Goal: Task Accomplishment & Management: Manage account settings

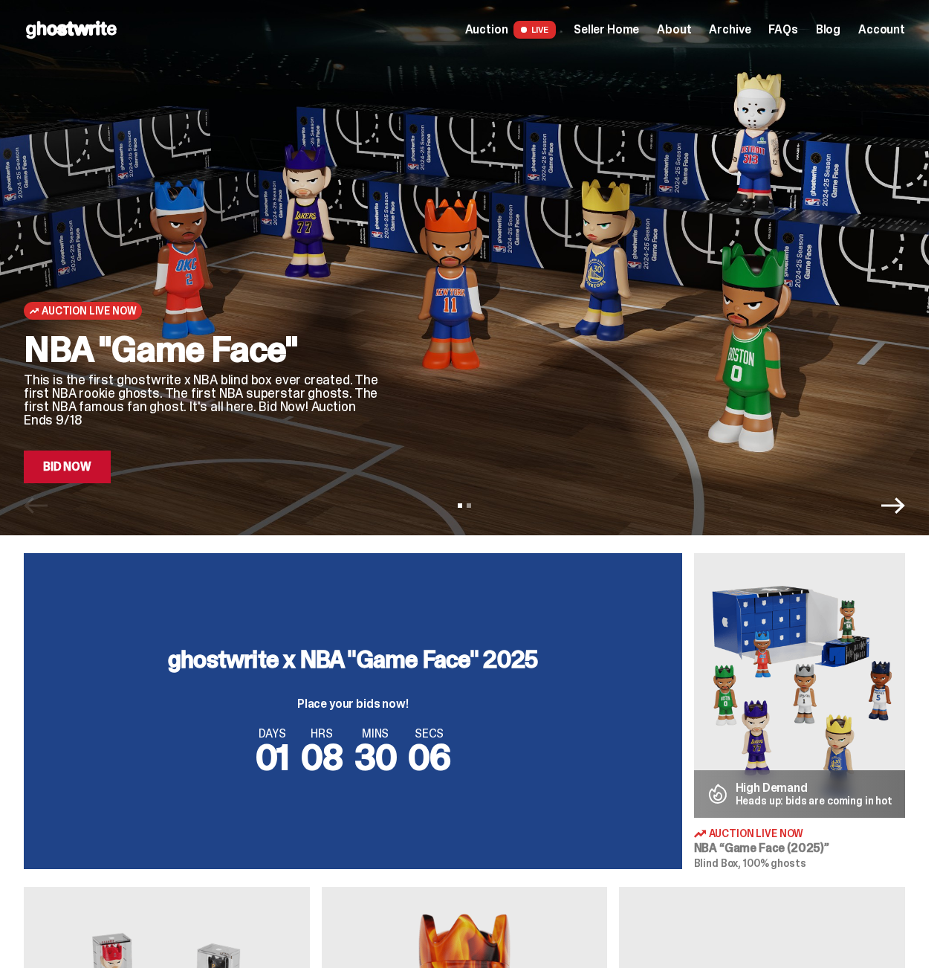
click at [639, 36] on span "Seller Home" at bounding box center [606, 30] width 65 height 12
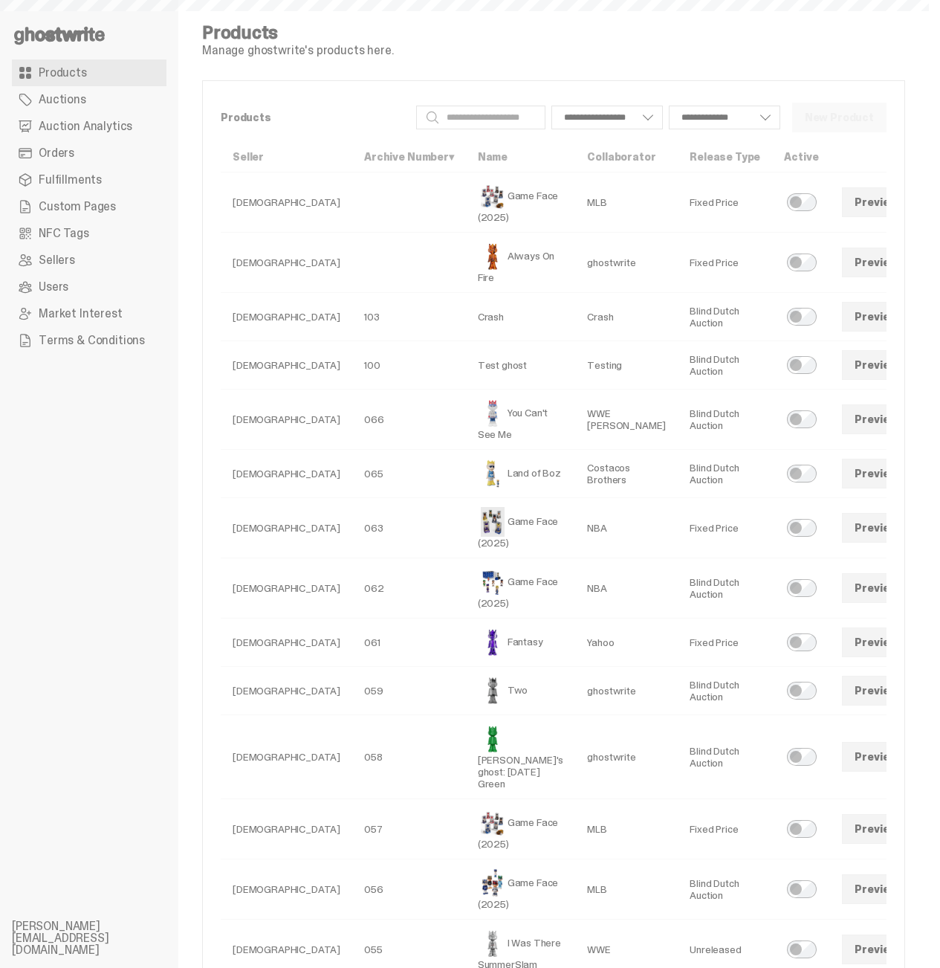
select select
click at [80, 120] on span "Auction Analytics" at bounding box center [86, 126] width 94 height 12
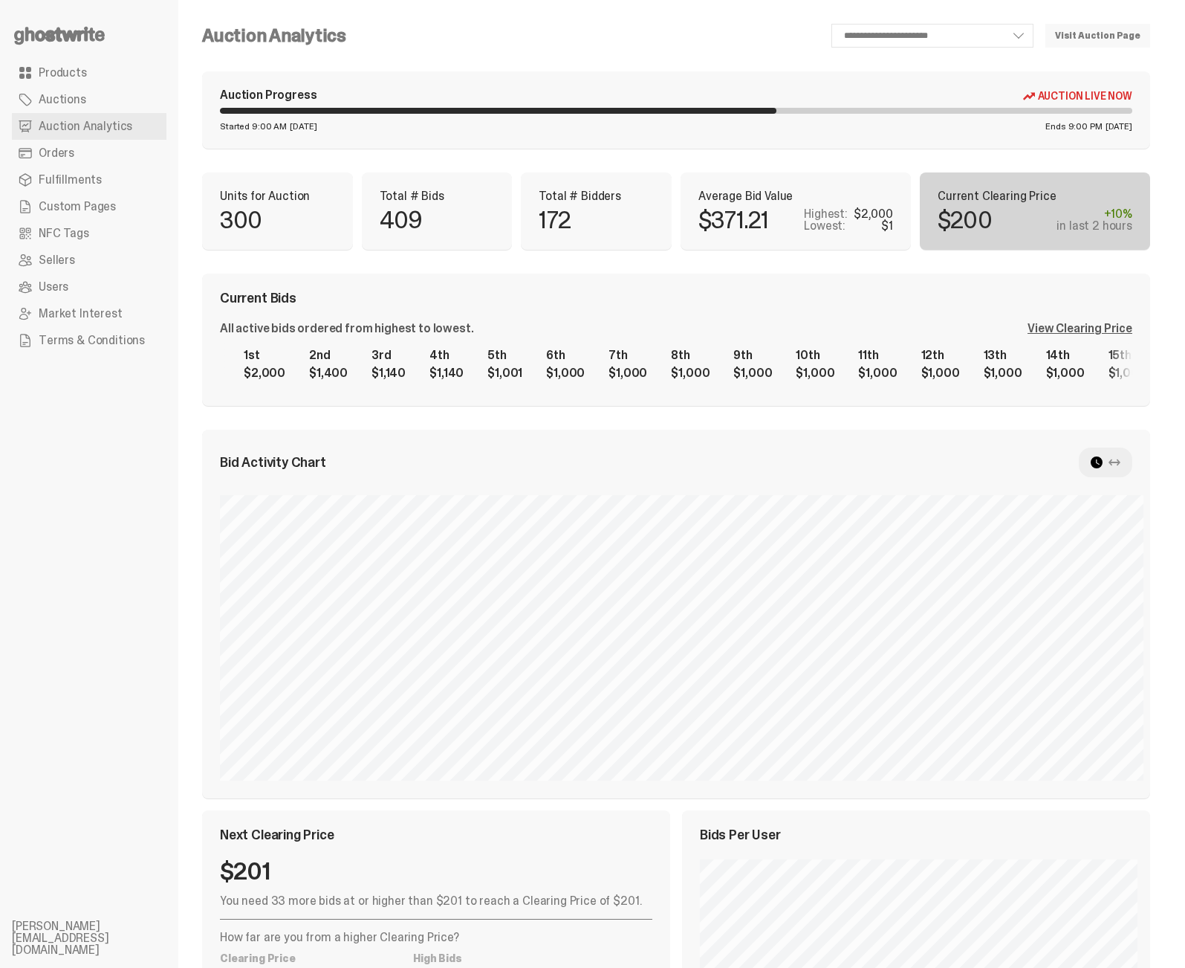
scroll to position [12, 0]
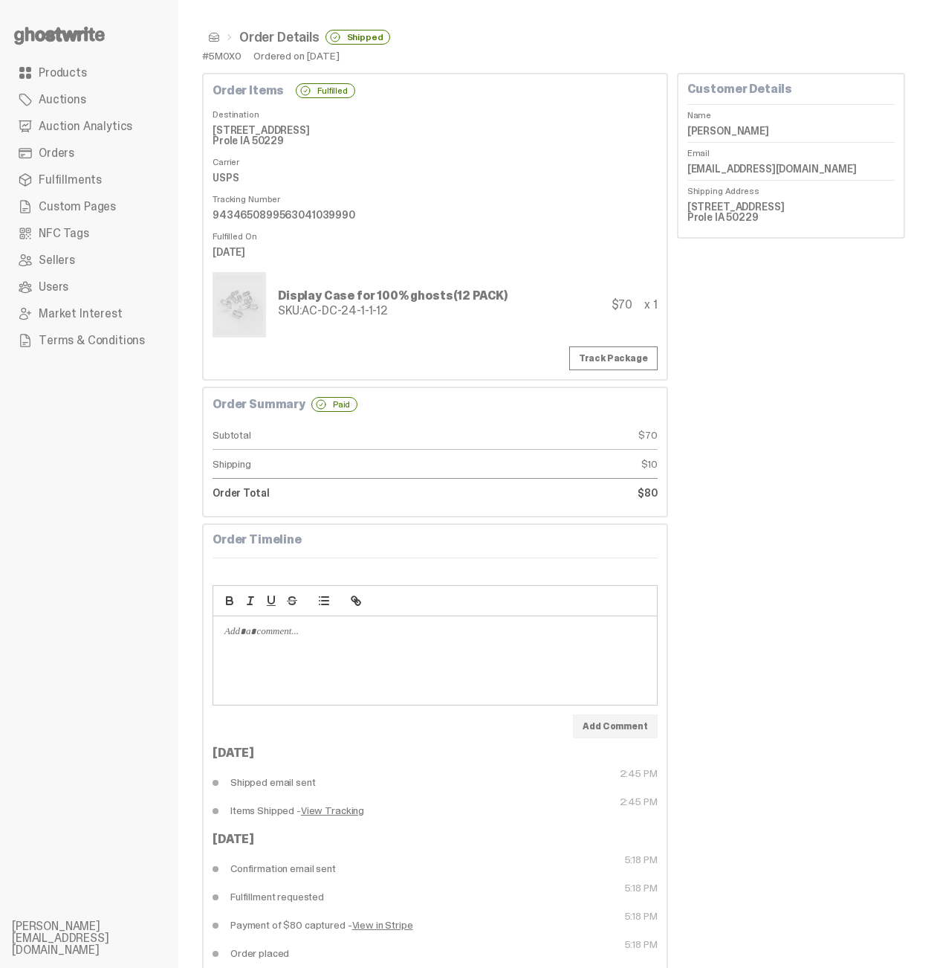
scroll to position [38, 0]
